Goal: Transaction & Acquisition: Purchase product/service

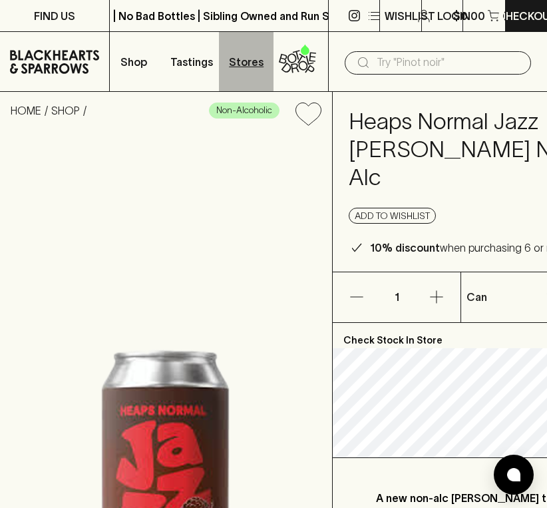
click at [244, 62] on p "Stores" at bounding box center [246, 62] width 35 height 16
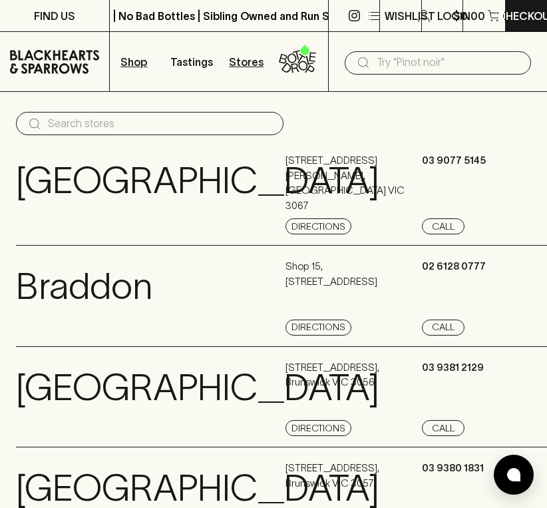
click at [138, 61] on p "Shop" at bounding box center [133, 62] width 27 height 16
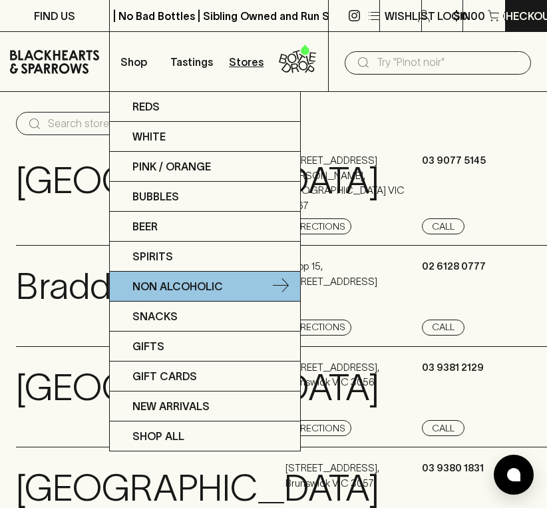
click at [156, 282] on p "Non Alcoholic" at bounding box center [177, 286] width 91 height 16
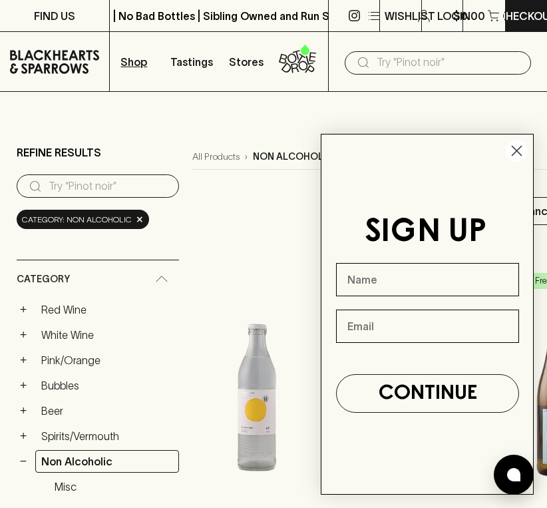
scroll to position [331, 0]
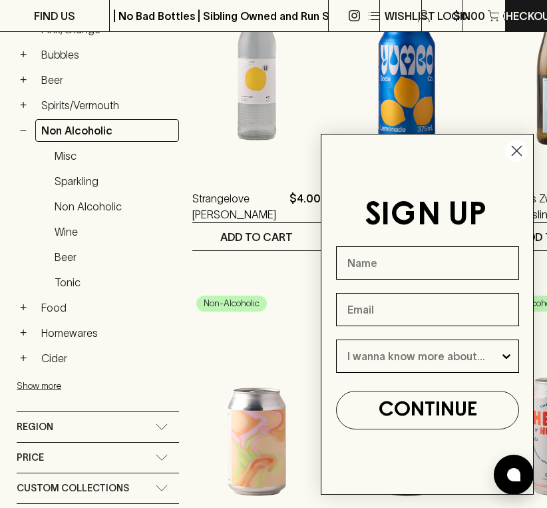
click at [510, 152] on circle "Close dialog" at bounding box center [517, 151] width 22 height 22
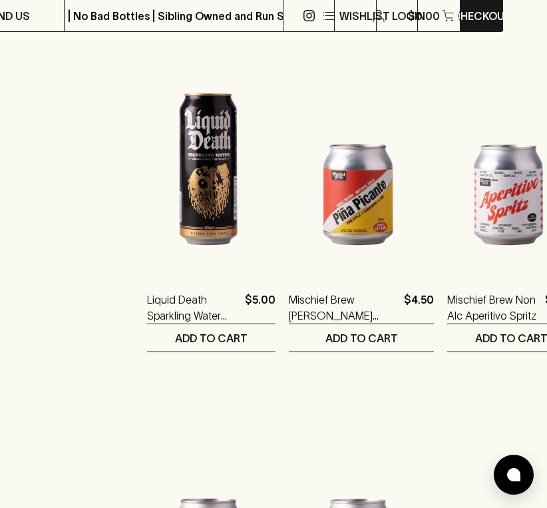
scroll to position [1997, 44]
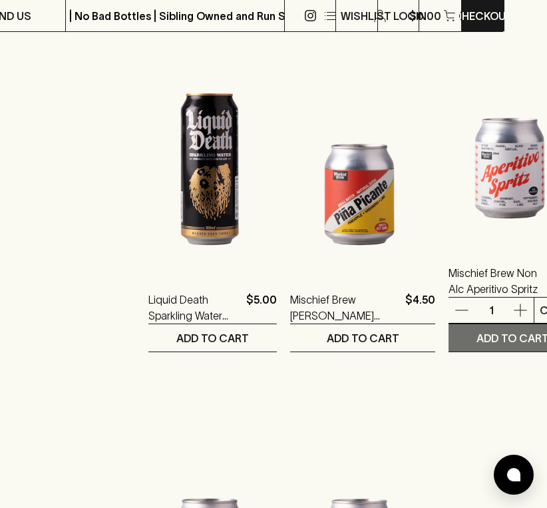
click at [477, 334] on p "ADD TO CART" at bounding box center [513, 338] width 73 height 16
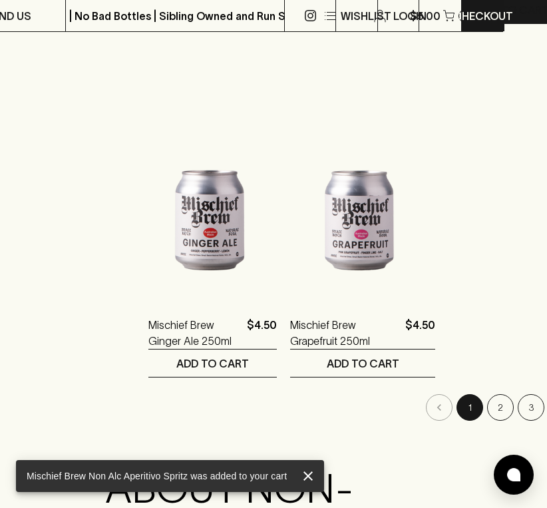
scroll to position [2327, 44]
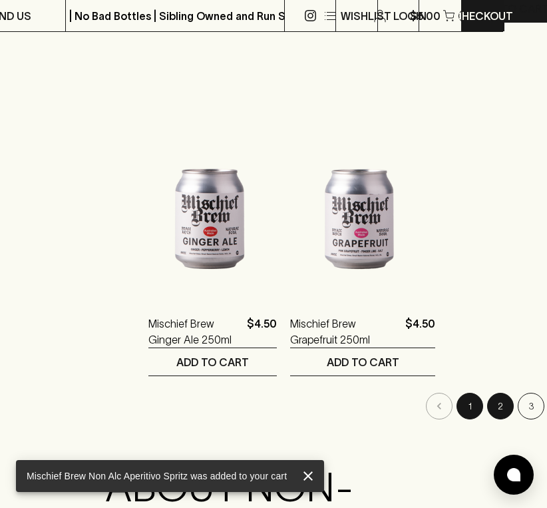
click at [487, 408] on button "2" at bounding box center [500, 406] width 27 height 27
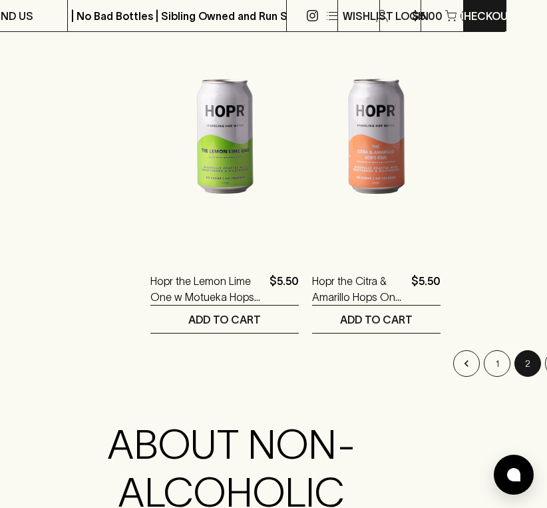
scroll to position [2372, 42]
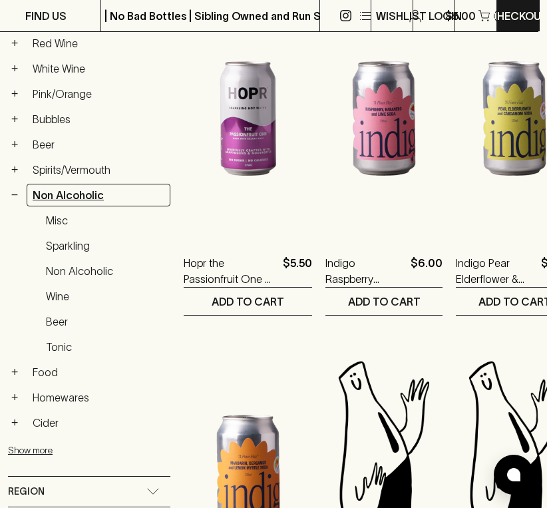
scroll to position [267, 9]
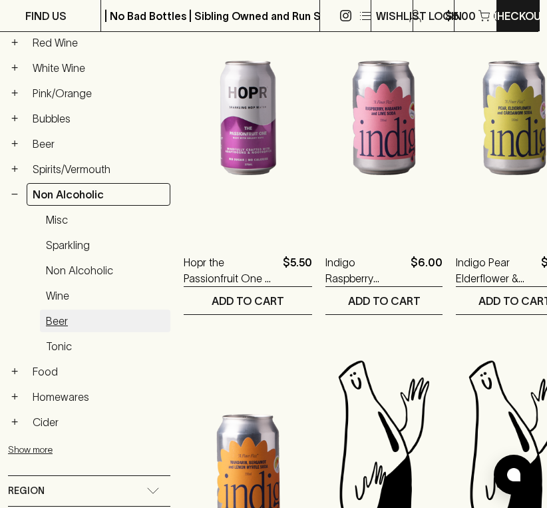
click at [55, 325] on link "Beer" at bounding box center [105, 321] width 130 height 23
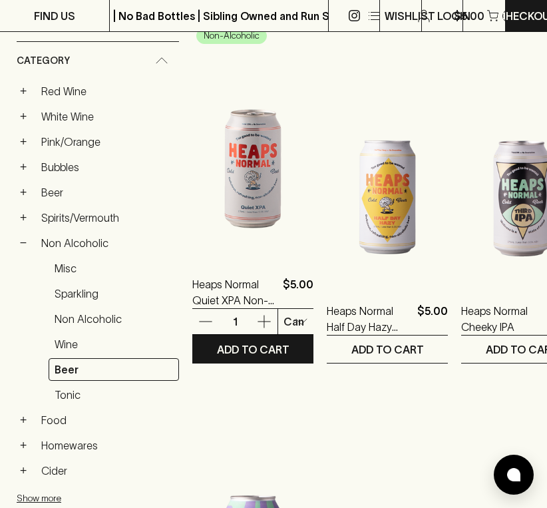
scroll to position [219, 0]
